Goal: Task Accomplishment & Management: Complete application form

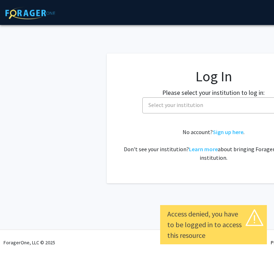
select select
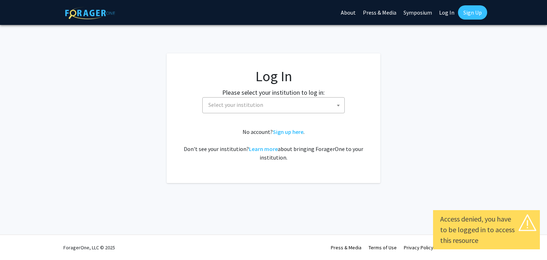
click at [274, 106] on span "Select your institution" at bounding box center [274, 105] width 139 height 15
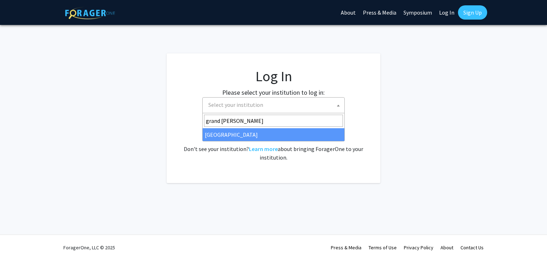
type input "grand [PERSON_NAME]"
select select "23"
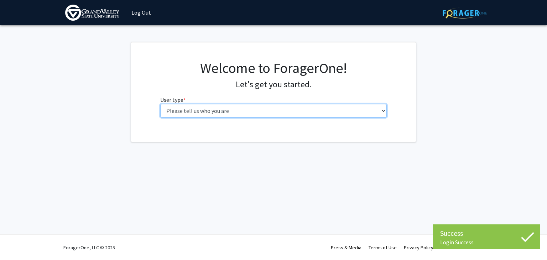
click at [263, 115] on select "Please tell us who you are Undergraduate Student Master's Student Doctoral Cand…" at bounding box center [273, 111] width 227 height 14
select select "1: undergrad"
click at [160, 104] on select "Please tell us who you are Undergraduate Student Master's Student Doctoral Cand…" at bounding box center [273, 111] width 227 height 14
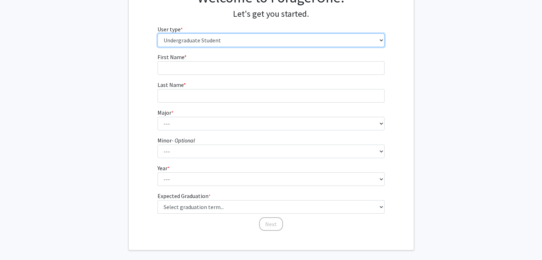
scroll to position [68, 0]
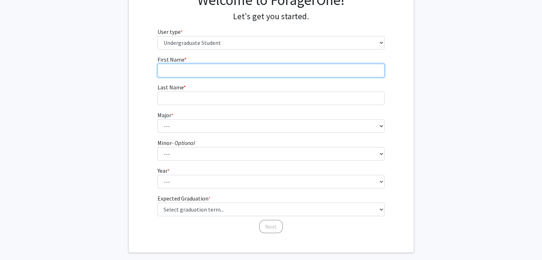
click at [244, 71] on input "First Name * required" at bounding box center [270, 71] width 227 height 14
type input "Bryce"
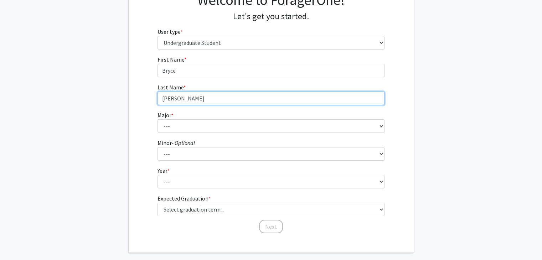
type input "[PERSON_NAME]"
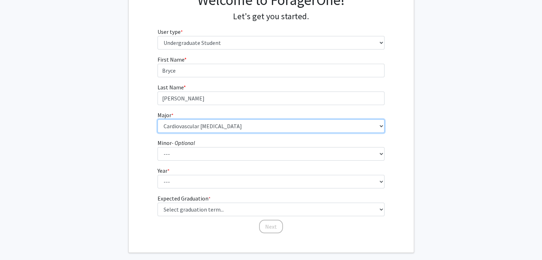
select select "30: 1905"
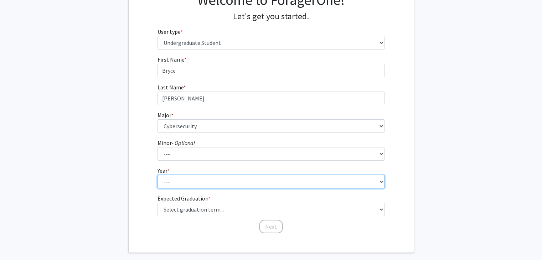
click at [229, 179] on select "--- First-year Sophomore Junior Senior Postbaccalaureate Certificate" at bounding box center [270, 182] width 227 height 14
select select "1: first-year"
click at [157, 175] on select "--- First-year Sophomore Junior Senior Postbaccalaureate Certificate" at bounding box center [270, 182] width 227 height 14
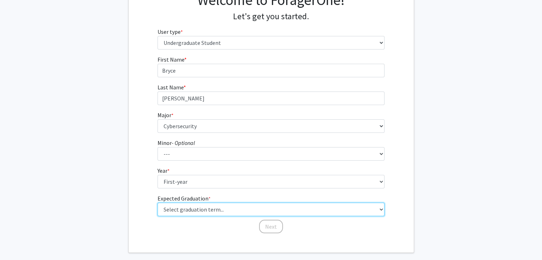
click at [219, 210] on select "Select graduation term... Spring 2025 Summer 2025 Fall 2025 Winter 2025 Spring …" at bounding box center [270, 210] width 227 height 14
select select "17: spring_2029"
click at [157, 203] on select "Select graduation term... Spring 2025 Summer 2025 Fall 2025 Winter 2025 Spring …" at bounding box center [270, 210] width 227 height 14
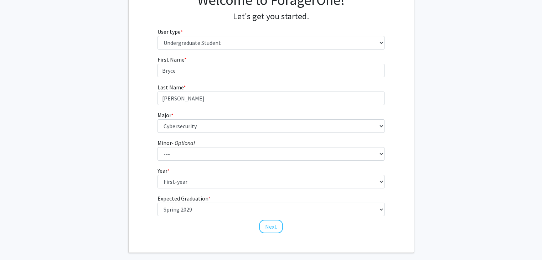
click at [386, 191] on div "First Name * required [PERSON_NAME] Last Name * required [PERSON_NAME] Major * …" at bounding box center [270, 144] width 237 height 179
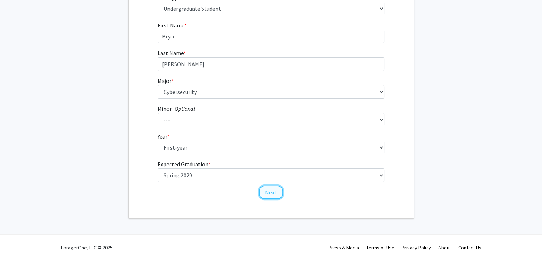
click at [273, 193] on button "Next" at bounding box center [271, 193] width 24 height 14
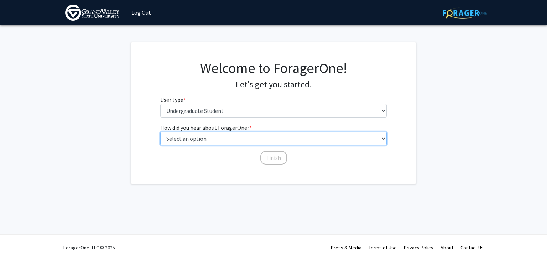
click at [267, 137] on select "Select an option Peer/student recommendation Faculty/staff recommendation Unive…" at bounding box center [273, 139] width 227 height 14
select select "1: peer_recommendation"
click at [160, 132] on select "Select an option Peer/student recommendation Faculty/staff recommendation Unive…" at bounding box center [273, 139] width 227 height 14
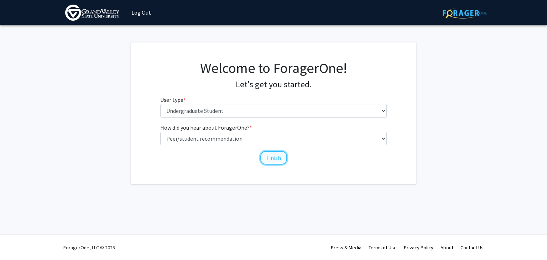
click at [268, 156] on button "Finish" at bounding box center [273, 158] width 27 height 14
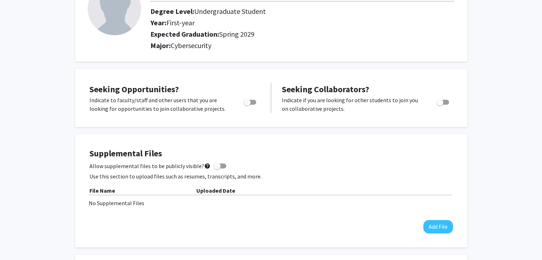
scroll to position [66, 0]
click at [254, 100] on span "Toggle" at bounding box center [249, 101] width 13 height 5
click at [247, 104] on input "Are you actively seeking opportunities?" at bounding box center [246, 104] width 0 height 0
checkbox input "true"
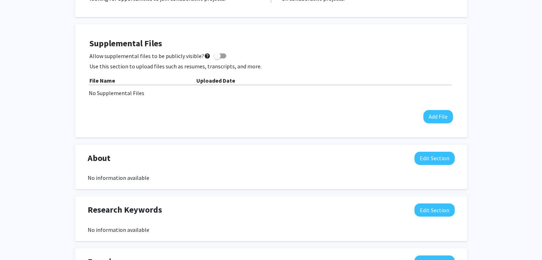
scroll to position [152, 0]
